Goal: Find specific page/section: Find specific page/section

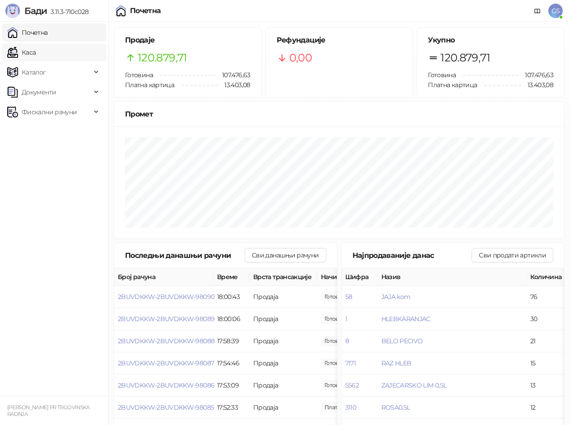
click at [36, 55] on link "Каса" at bounding box center [21, 52] width 28 height 18
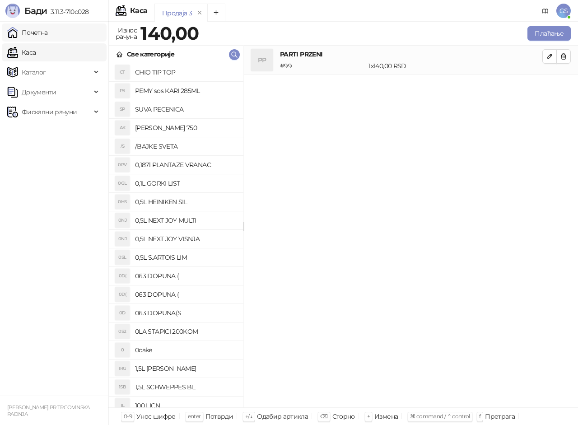
click at [21, 33] on link "Почетна" at bounding box center [27, 32] width 41 height 18
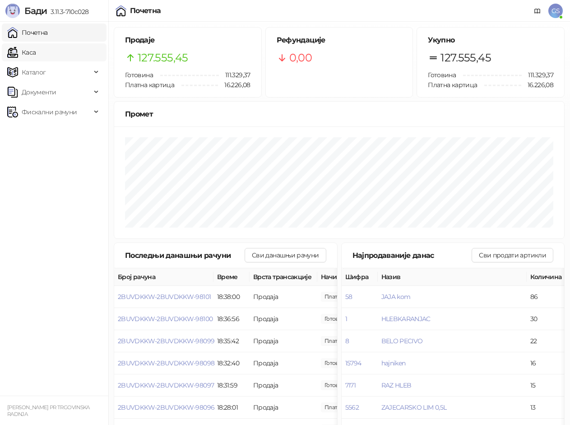
click at [29, 46] on link "Каса" at bounding box center [21, 52] width 28 height 18
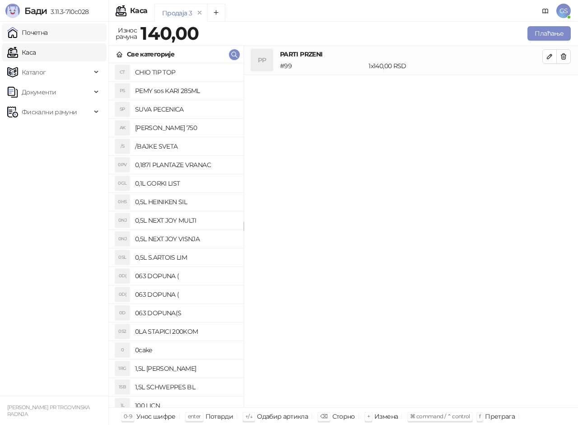
click at [31, 33] on link "Почетна" at bounding box center [27, 32] width 41 height 18
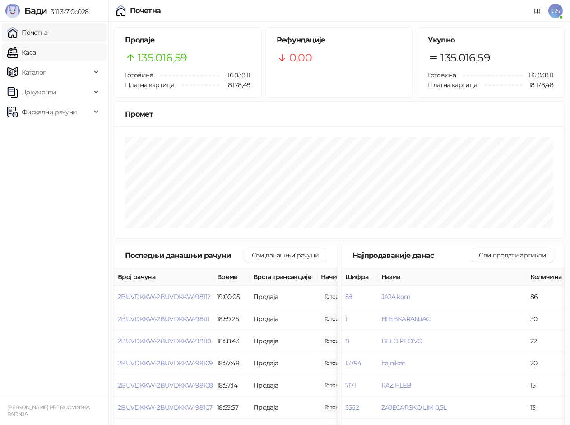
click at [36, 57] on link "Каса" at bounding box center [21, 52] width 28 height 18
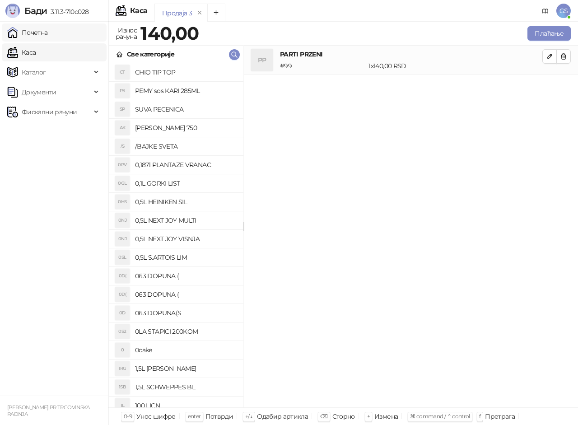
click at [48, 35] on link "Почетна" at bounding box center [27, 32] width 41 height 18
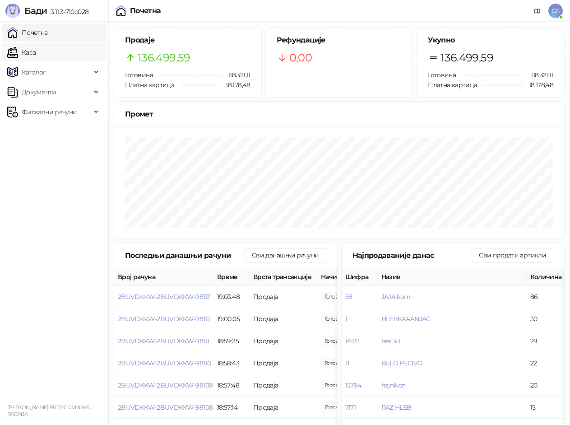
click at [36, 58] on link "Каса" at bounding box center [21, 52] width 28 height 18
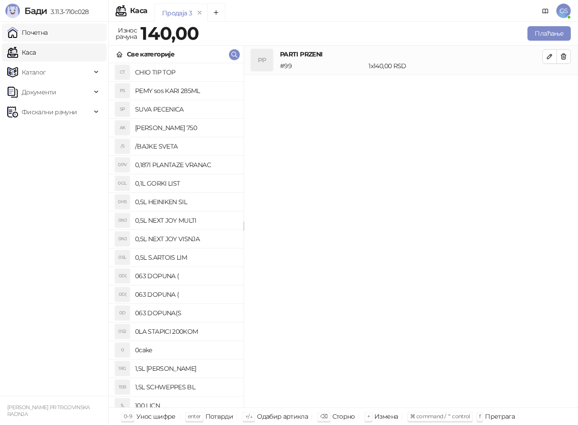
click at [45, 28] on link "Почетна" at bounding box center [27, 32] width 41 height 18
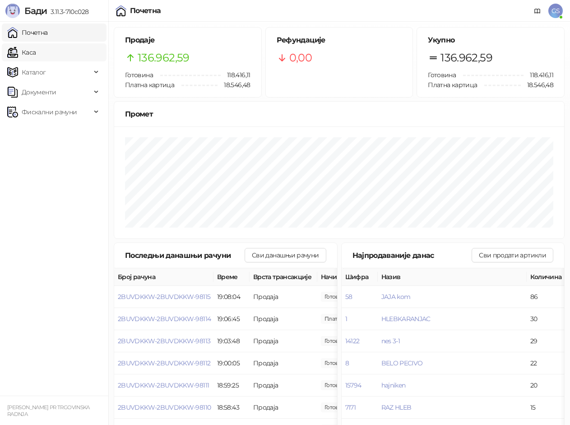
click at [36, 49] on link "Каса" at bounding box center [21, 52] width 28 height 18
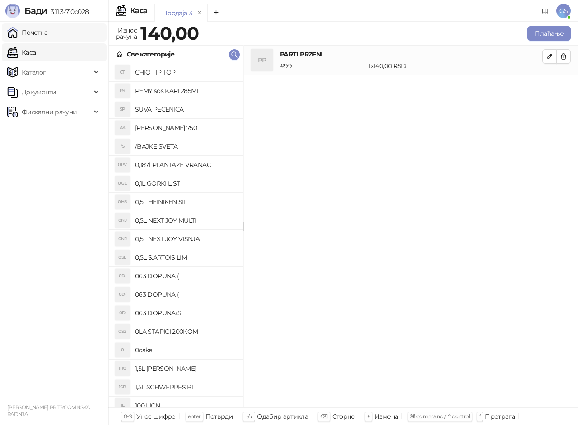
click at [46, 30] on link "Почетна" at bounding box center [27, 32] width 41 height 18
